Goal: Navigation & Orientation: Go to known website

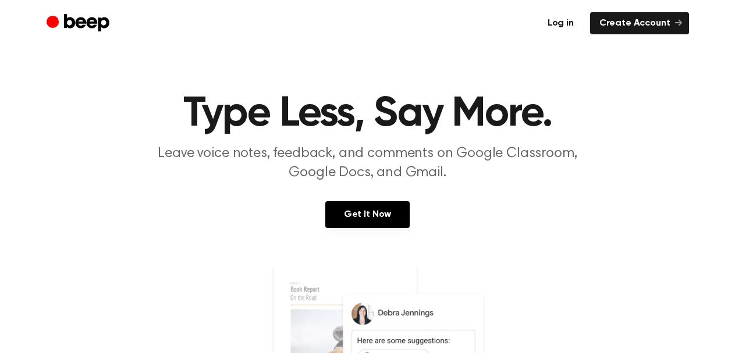
click at [565, 22] on link "Log in" at bounding box center [560, 23] width 45 height 22
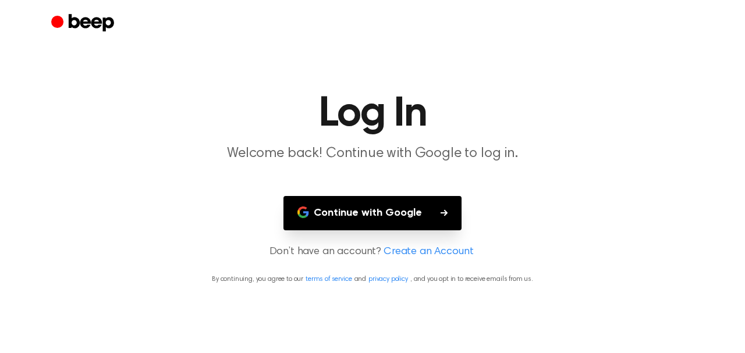
click at [395, 205] on button "Continue with Google" at bounding box center [372, 213] width 178 height 34
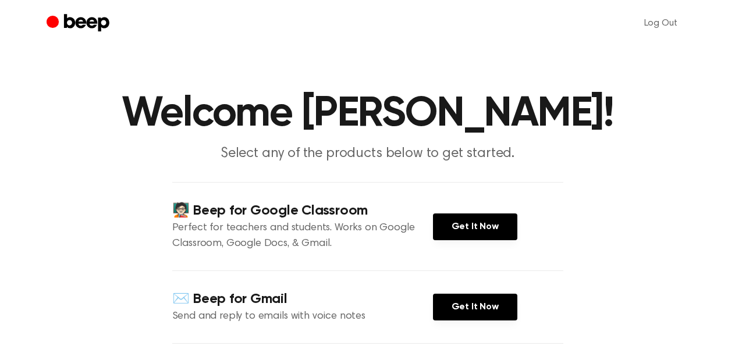
click at [94, 29] on icon "Beep" at bounding box center [80, 23] width 66 height 23
